Goal: Complete application form: Complete application form

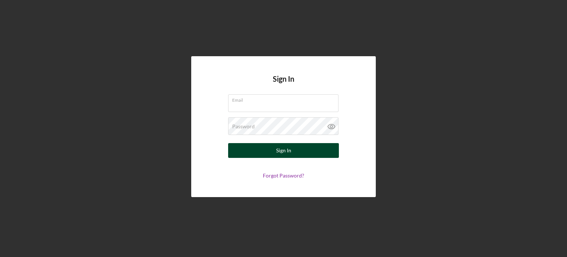
type input "[EMAIL_ADDRESS][DOMAIN_NAME]"
click at [285, 154] on div "Sign In" at bounding box center [283, 150] width 15 height 15
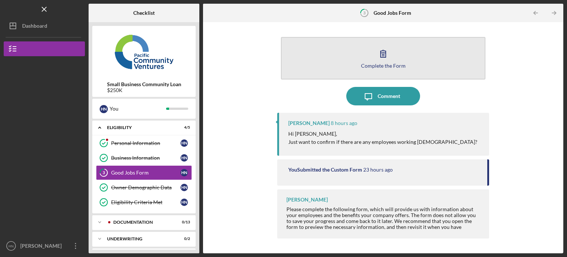
click at [383, 66] on div "Complete the Form" at bounding box center [383, 66] width 45 height 6
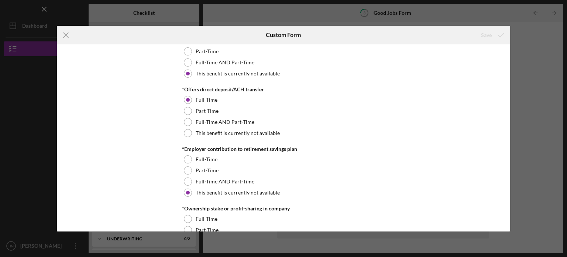
scroll to position [586, 0]
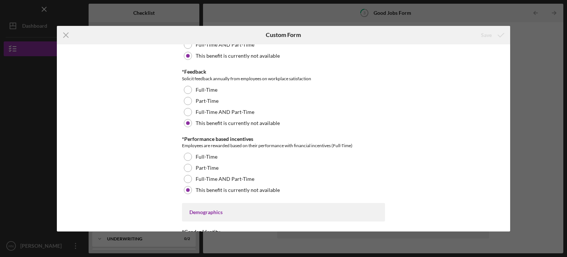
click at [251, 103] on div "Part-Time" at bounding box center [283, 100] width 203 height 11
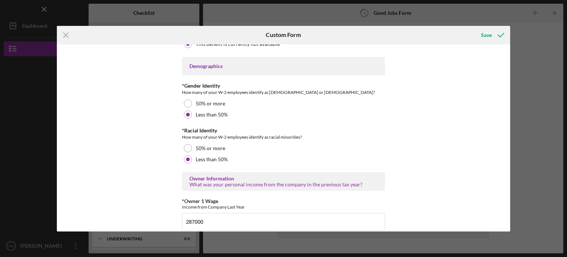
scroll to position [1054, 0]
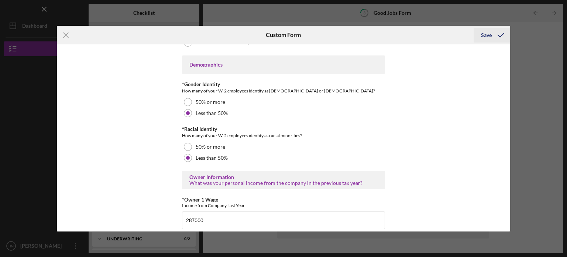
click at [489, 34] on div "Save" at bounding box center [486, 35] width 11 height 15
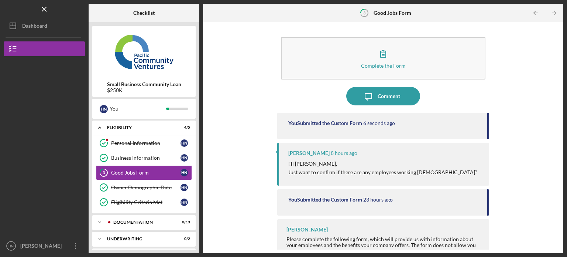
click at [427, 162] on p "Hi [PERSON_NAME], Just want to confirm if there are any employees working [DEMO…" at bounding box center [382, 168] width 189 height 17
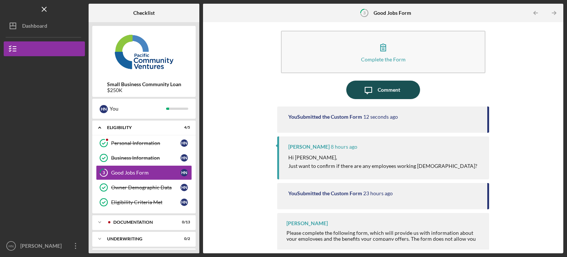
click at [390, 89] on div "Comment" at bounding box center [389, 89] width 23 height 18
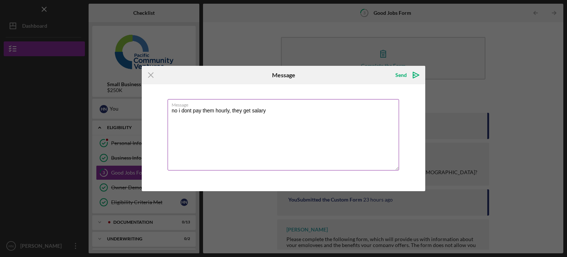
click at [252, 109] on textarea "no i dont pay them hourly, they get salary" at bounding box center [284, 134] width 232 height 71
click at [295, 114] on textarea "no i dont pay them hourly, they get monthly salary" at bounding box center [284, 134] width 232 height 71
click at [295, 114] on textarea "no i dont pay them hourly, they get monthly salary or per project" at bounding box center [284, 134] width 232 height 71
drag, startPoint x: 287, startPoint y: 110, endPoint x: 335, endPoint y: 105, distance: 48.4
click at [335, 105] on div "Message no i dont pay them hourly, they get monthly salary or per project" at bounding box center [284, 135] width 232 height 72
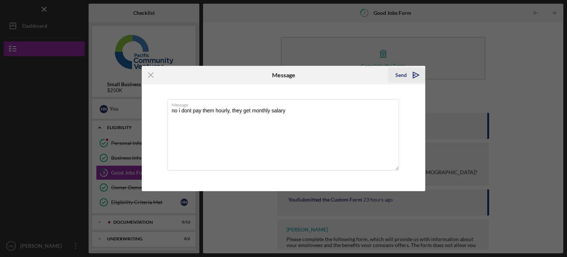
type textarea "no i dont pay them hourly, they get monthly salary"
click at [403, 73] on div "Send" at bounding box center [400, 75] width 11 height 15
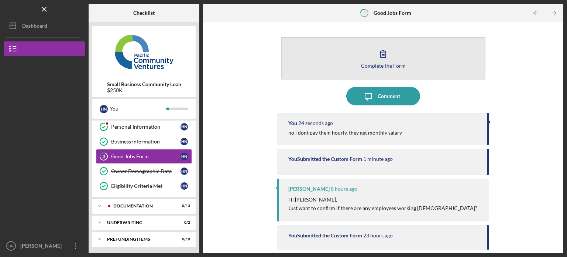
click at [380, 44] on button "Complete the Form Form" at bounding box center [383, 58] width 205 height 42
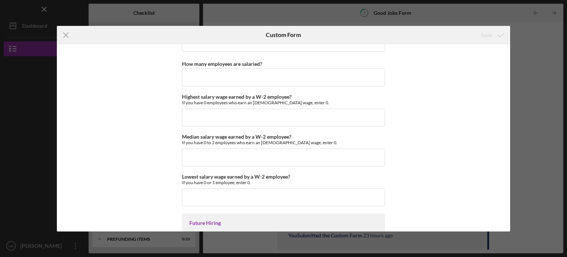
scroll to position [1671, 0]
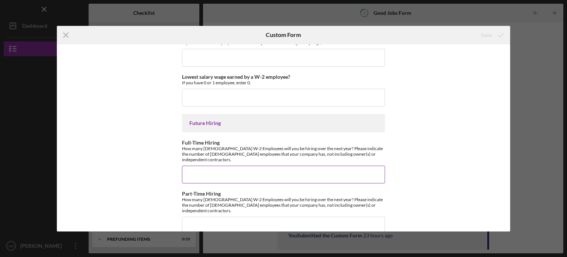
click at [247, 165] on input "Full-Time Hiring" at bounding box center [283, 174] width 203 height 18
type input "3"
type input "4"
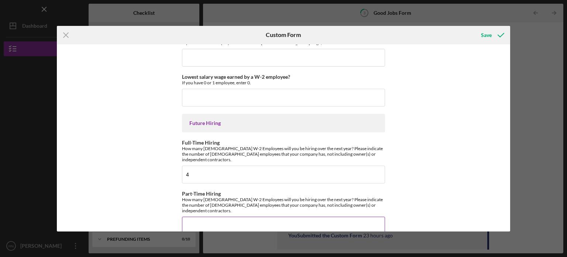
click at [243, 216] on input "Part-Time Hiring" at bounding box center [283, 225] width 203 height 18
type input "1"
click at [484, 35] on div "Save" at bounding box center [486, 35] width 11 height 15
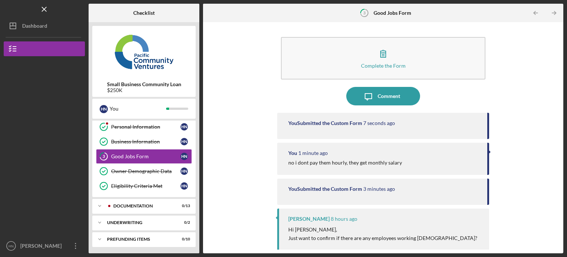
scroll to position [72, 0]
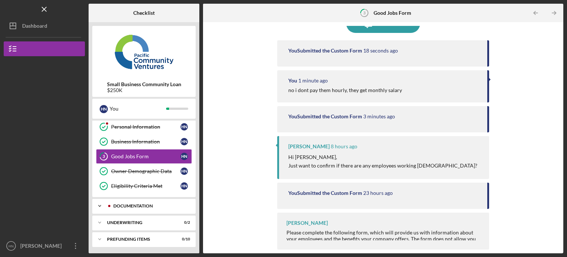
click at [151, 203] on div "Documentation" at bounding box center [149, 205] width 73 height 4
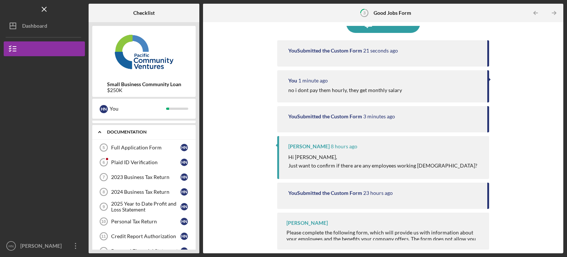
scroll to position [81, 0]
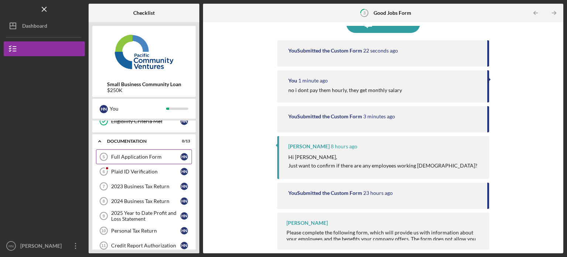
click at [145, 151] on link "Full Application Form 5 Full Application Form H N" at bounding box center [144, 156] width 96 height 15
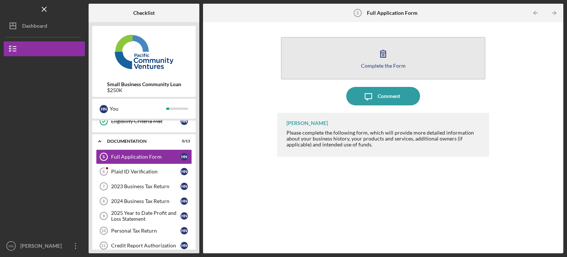
click at [380, 53] on icon "button" at bounding box center [383, 53] width 18 height 18
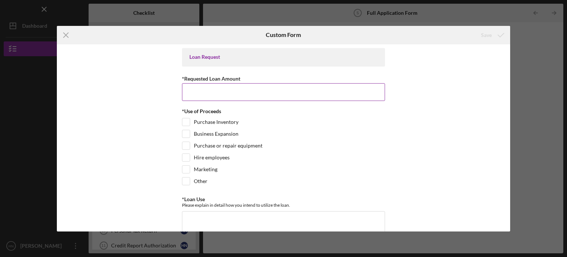
click at [232, 96] on input "*Requested Loan Amount" at bounding box center [283, 92] width 203 height 18
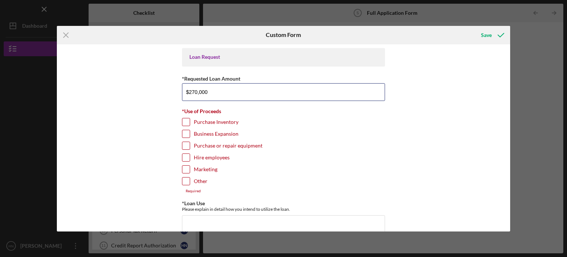
type input "$270,000"
click at [188, 131] on input "Business Expansion" at bounding box center [185, 133] width 7 height 7
checkbox input "true"
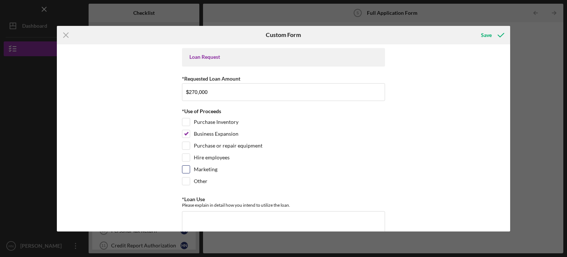
click at [185, 166] on input "Marketing" at bounding box center [185, 168] width 7 height 7
checkbox input "true"
click at [185, 154] on input "Hire employees" at bounding box center [185, 157] width 7 height 7
checkbox input "true"
click at [184, 179] on input "Other" at bounding box center [185, 180] width 7 height 7
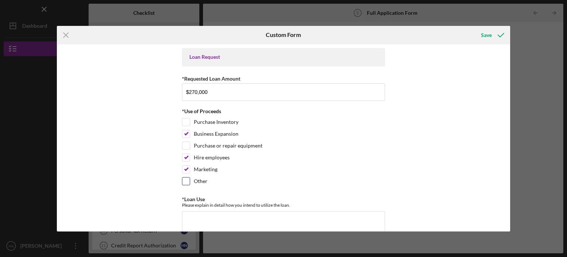
checkbox input "true"
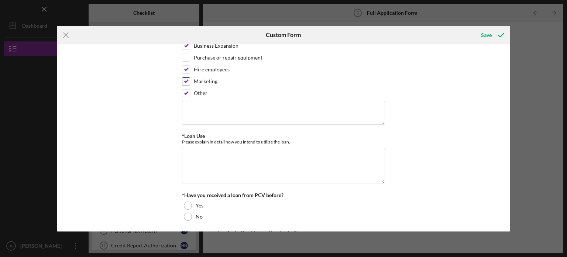
scroll to position [89, 0]
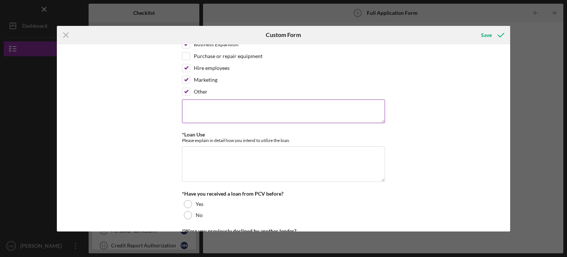
click at [253, 103] on textarea at bounding box center [283, 111] width 203 height 24
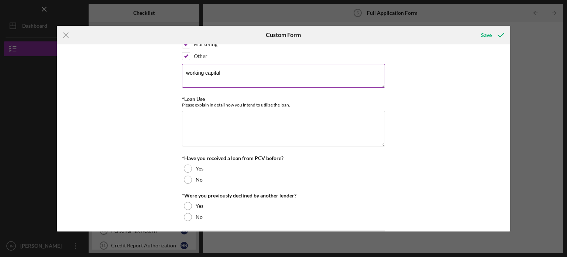
scroll to position [126, 0]
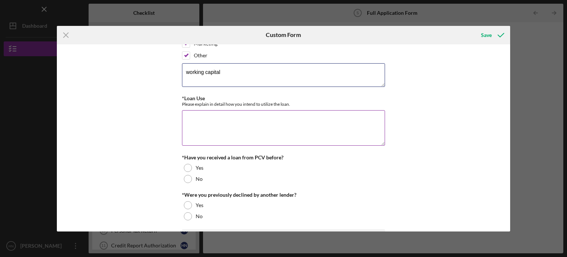
type textarea "working capital"
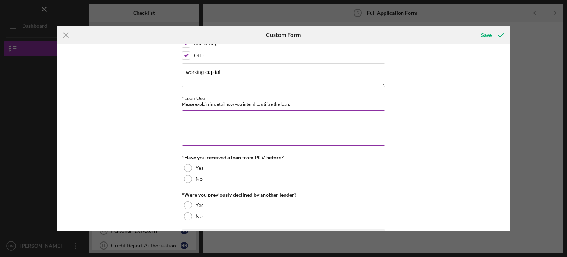
click at [257, 118] on textarea "*Loan Use" at bounding box center [283, 127] width 203 height 35
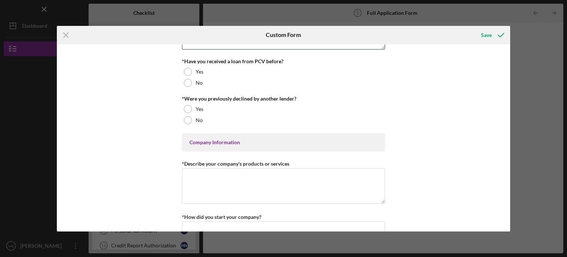
scroll to position [223, 0]
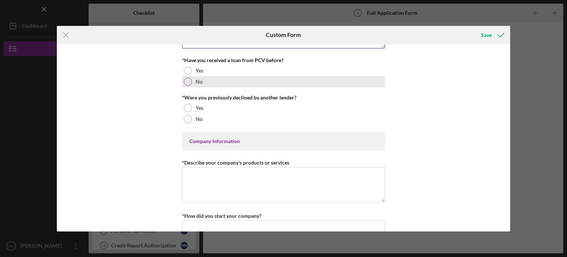
type textarea "payroll, business expenses, supplies"
click at [189, 81] on div at bounding box center [188, 82] width 8 height 8
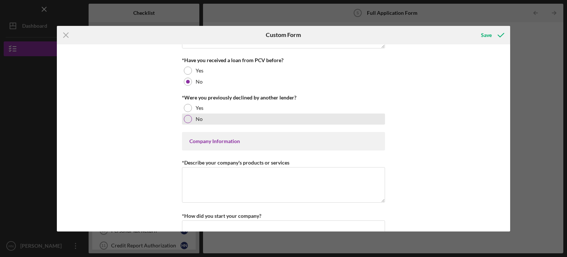
click at [186, 119] on div at bounding box center [188, 119] width 8 height 8
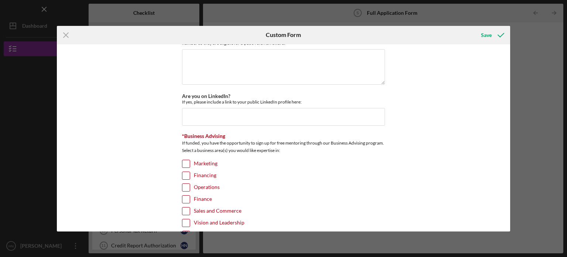
scroll to position [1059, 0]
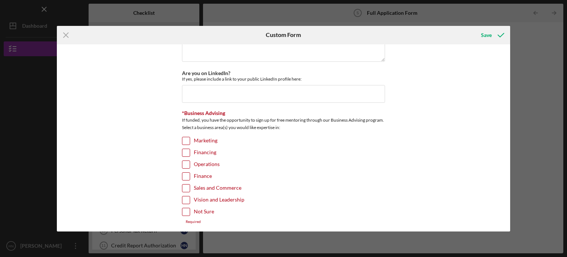
click at [185, 209] on input "Not Sure" at bounding box center [185, 211] width 7 height 7
checkbox input "true"
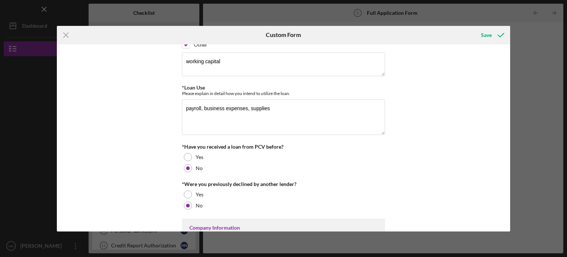
scroll to position [0, 0]
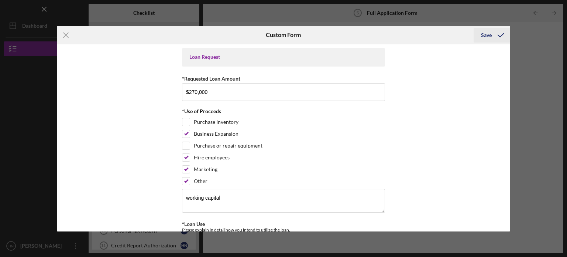
click at [491, 35] on div "Save" at bounding box center [486, 35] width 11 height 15
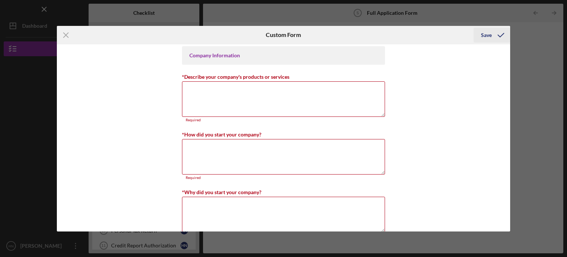
scroll to position [335, 0]
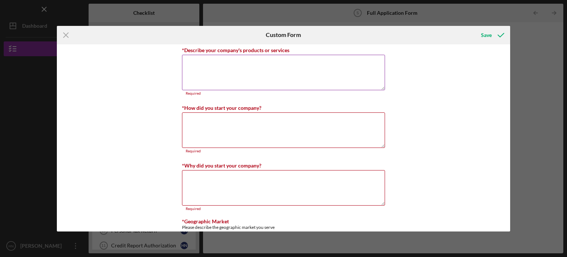
click at [275, 59] on textarea "*Describe your company's products or services" at bounding box center [283, 72] width 203 height 35
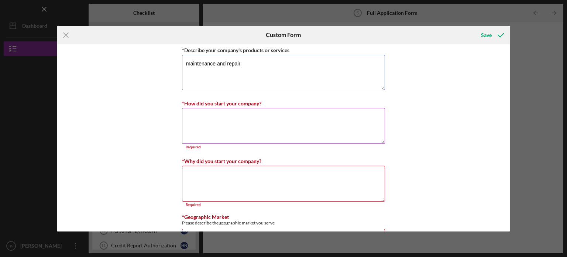
type textarea "maintenance and repair"
click at [261, 119] on textarea "*How did you start your company?" at bounding box center [283, 125] width 203 height 35
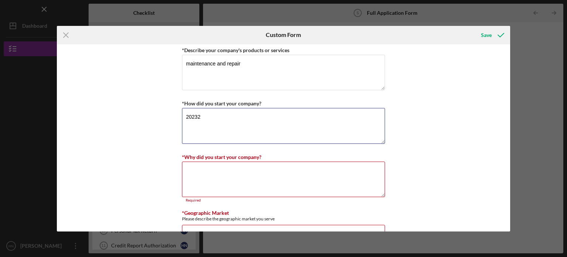
type textarea "2023"
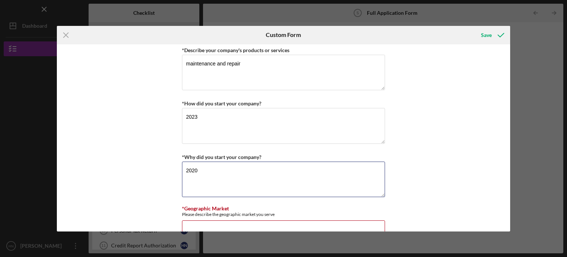
type textarea "2020"
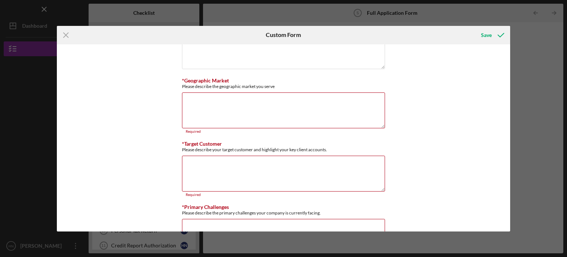
scroll to position [493, 0]
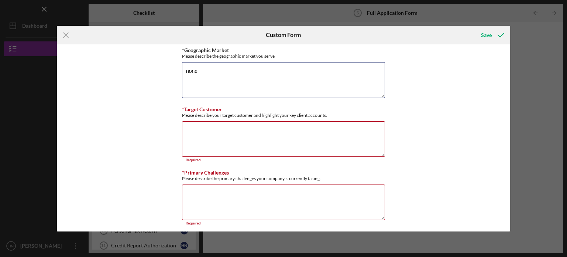
type textarea "none"
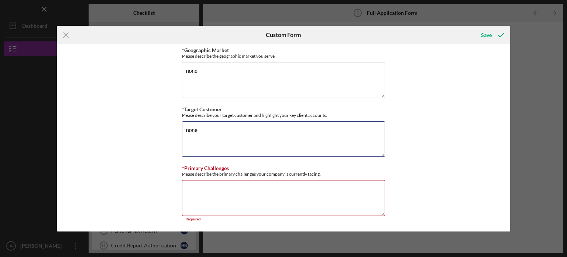
type textarea "none"
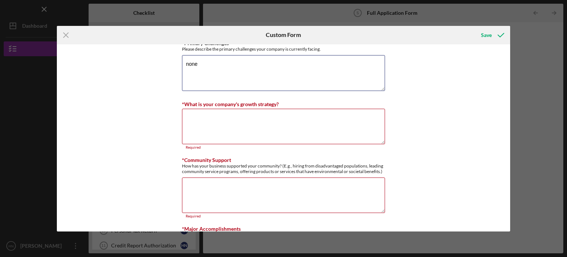
scroll to position [618, 0]
type textarea "none"
click at [306, 117] on textarea "*What is your company's growth strategy?" at bounding box center [283, 125] width 203 height 35
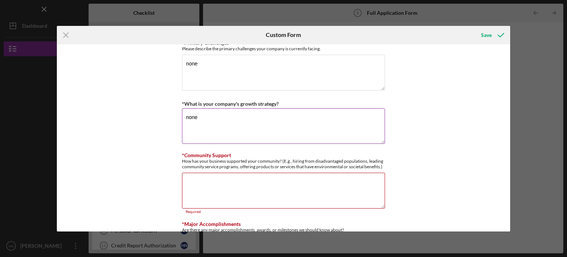
type textarea "none"
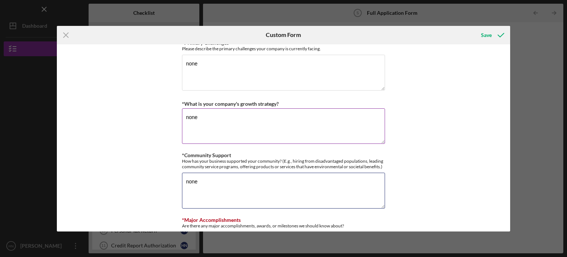
type textarea "none"
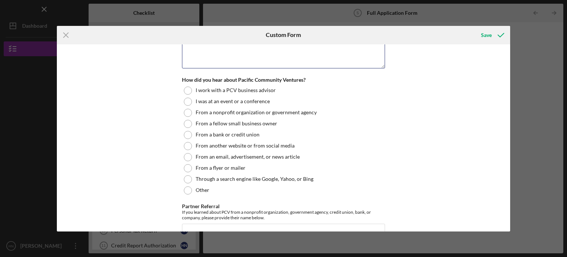
scroll to position [820, 0]
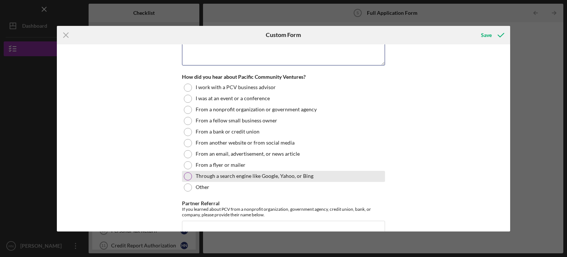
type textarea "none"
click at [189, 172] on div at bounding box center [188, 176] width 8 height 8
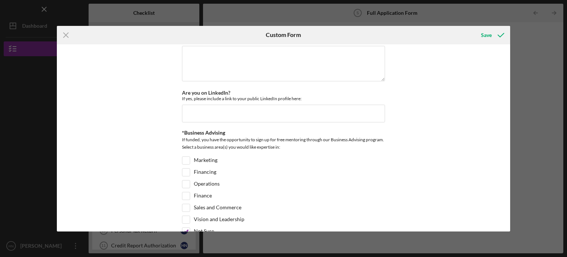
scroll to position [1055, 0]
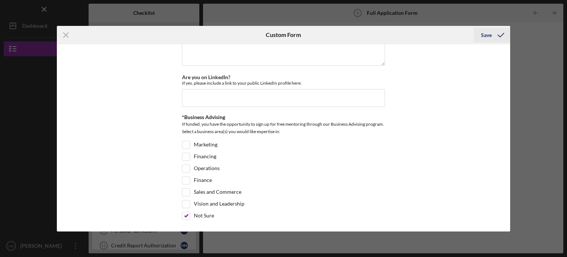
click at [486, 32] on div "Save" at bounding box center [486, 35] width 11 height 15
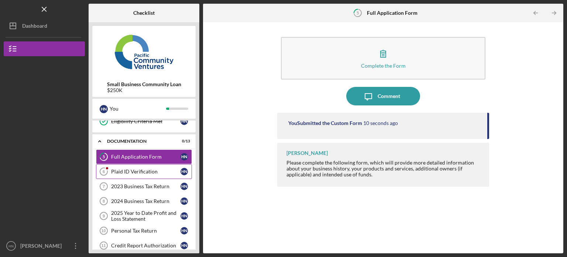
click at [134, 171] on div "Plaid ID Verification" at bounding box center [145, 171] width 69 height 6
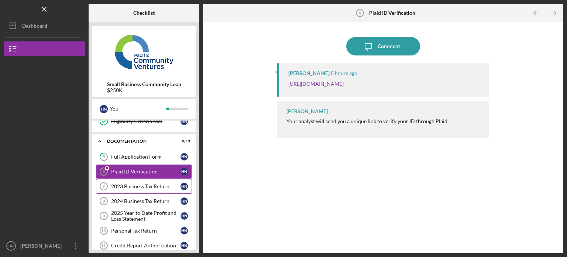
click at [129, 186] on div "2023 Business Tax Return" at bounding box center [145, 186] width 69 height 6
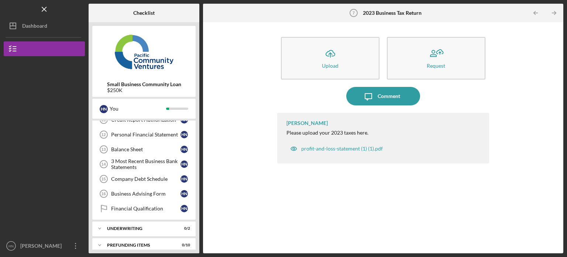
scroll to position [210, 0]
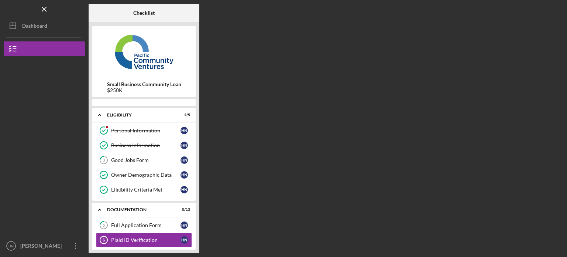
scroll to position [60, 0]
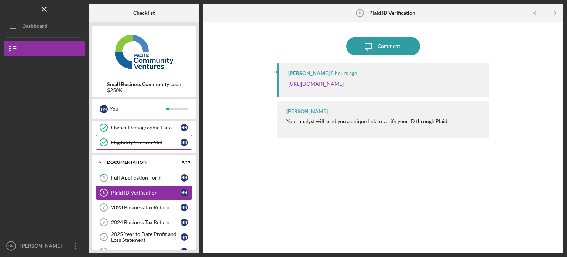
click at [145, 139] on div "Eligibility Criteria Met" at bounding box center [145, 142] width 69 height 6
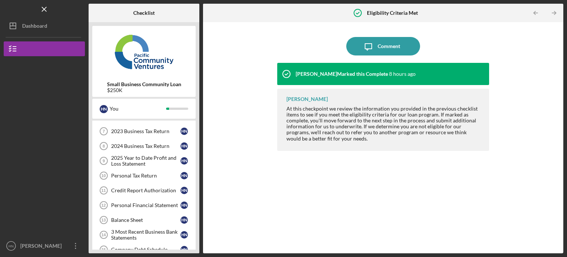
scroll to position [210, 0]
